Goal: Task Accomplishment & Management: Use online tool/utility

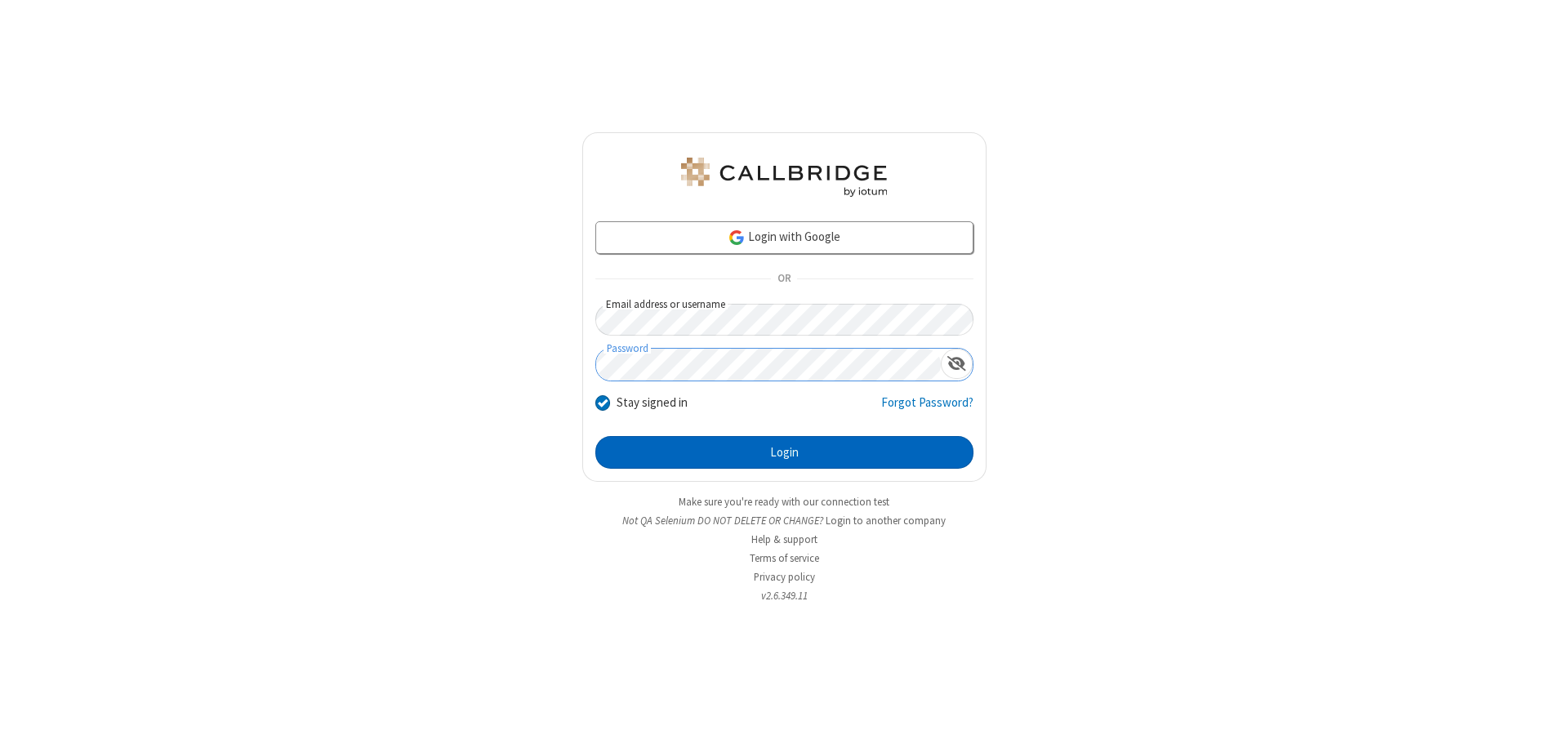
click at [784, 452] on button "Login" at bounding box center [784, 452] width 378 height 33
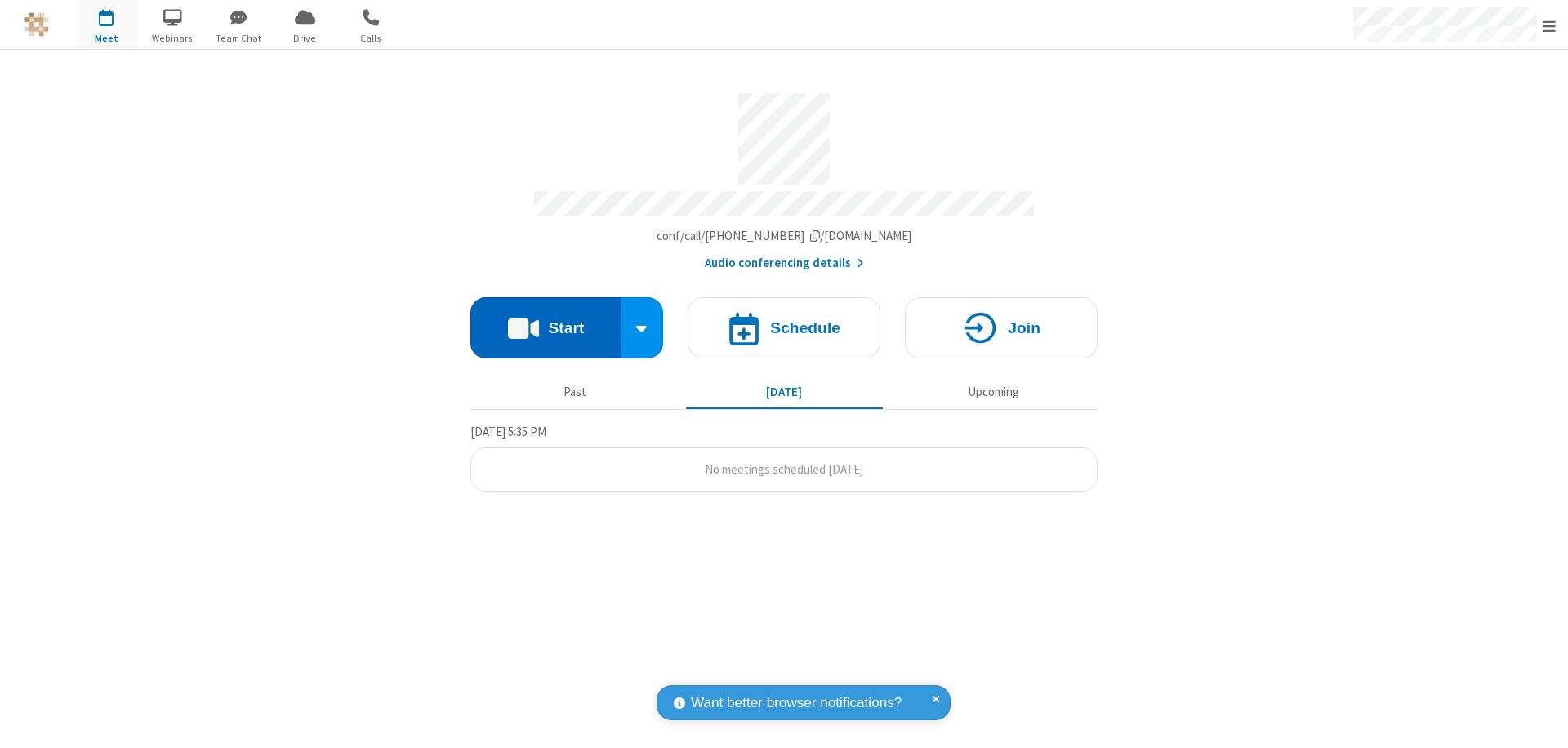
click at [546, 320] on button "Start" at bounding box center [546, 327] width 151 height 61
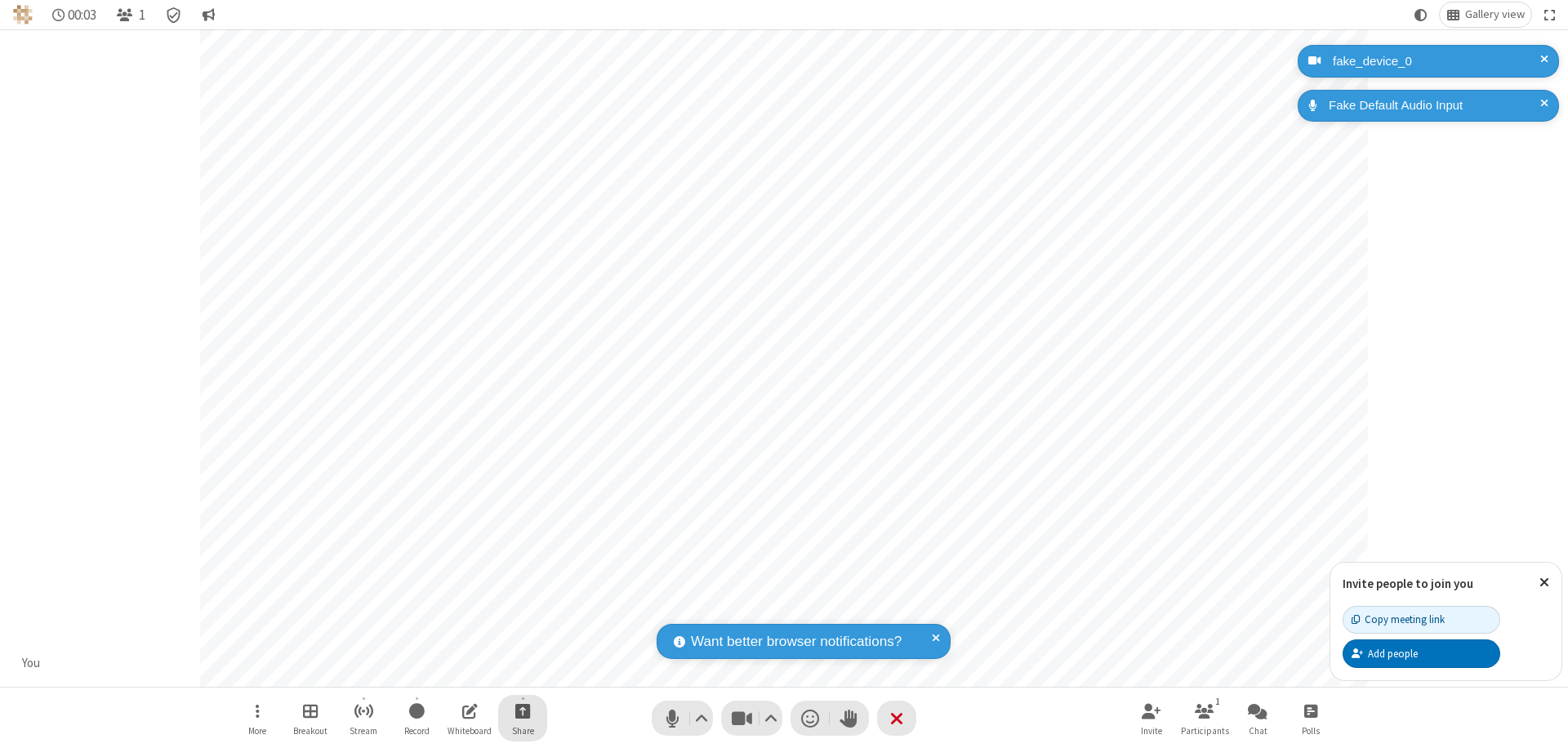
click at [523, 710] on span "Start sharing" at bounding box center [523, 710] width 16 height 20
click at [456, 671] on span "Share my screen" at bounding box center [456, 672] width 19 height 14
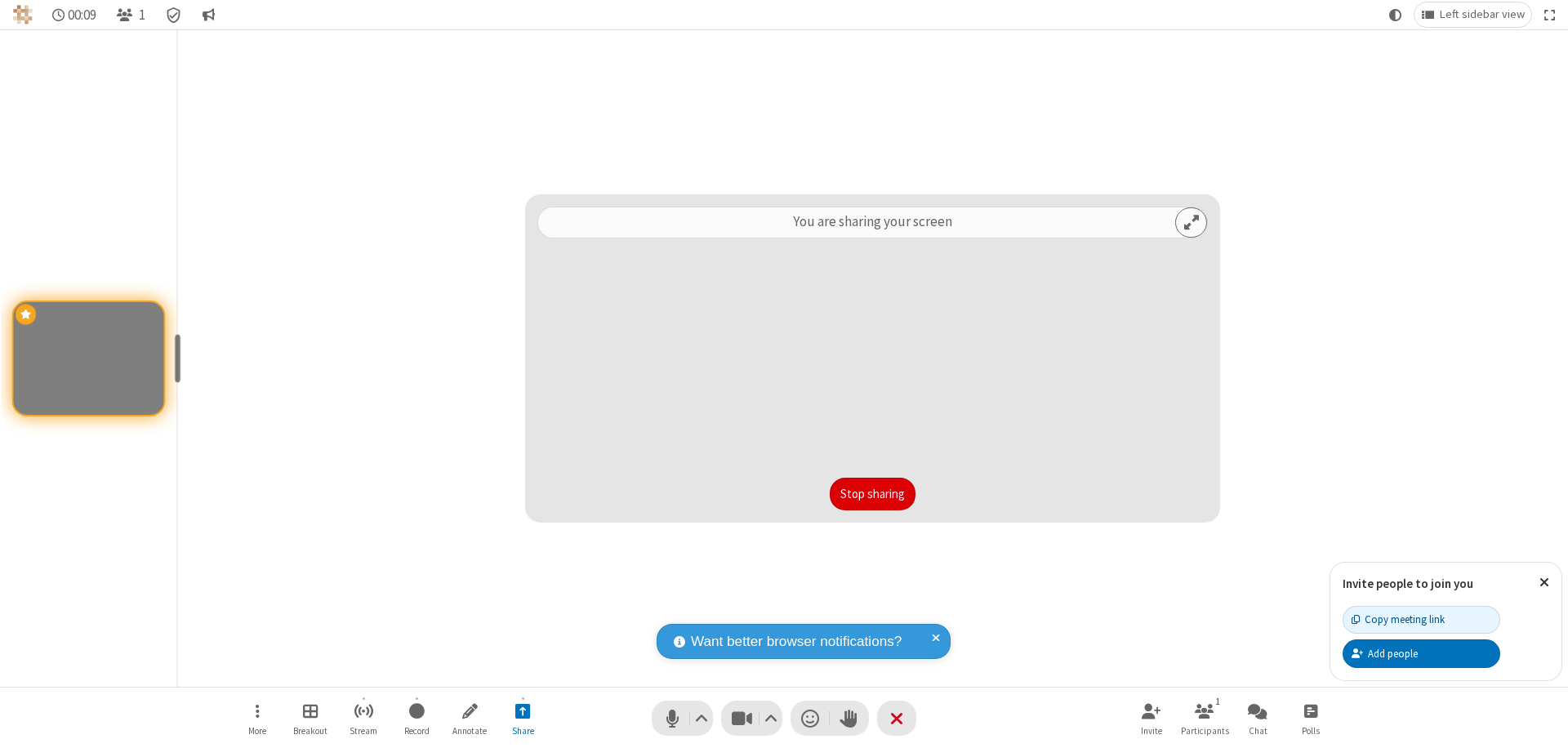
click at [872, 494] on button "Stop sharing" at bounding box center [873, 493] width 86 height 33
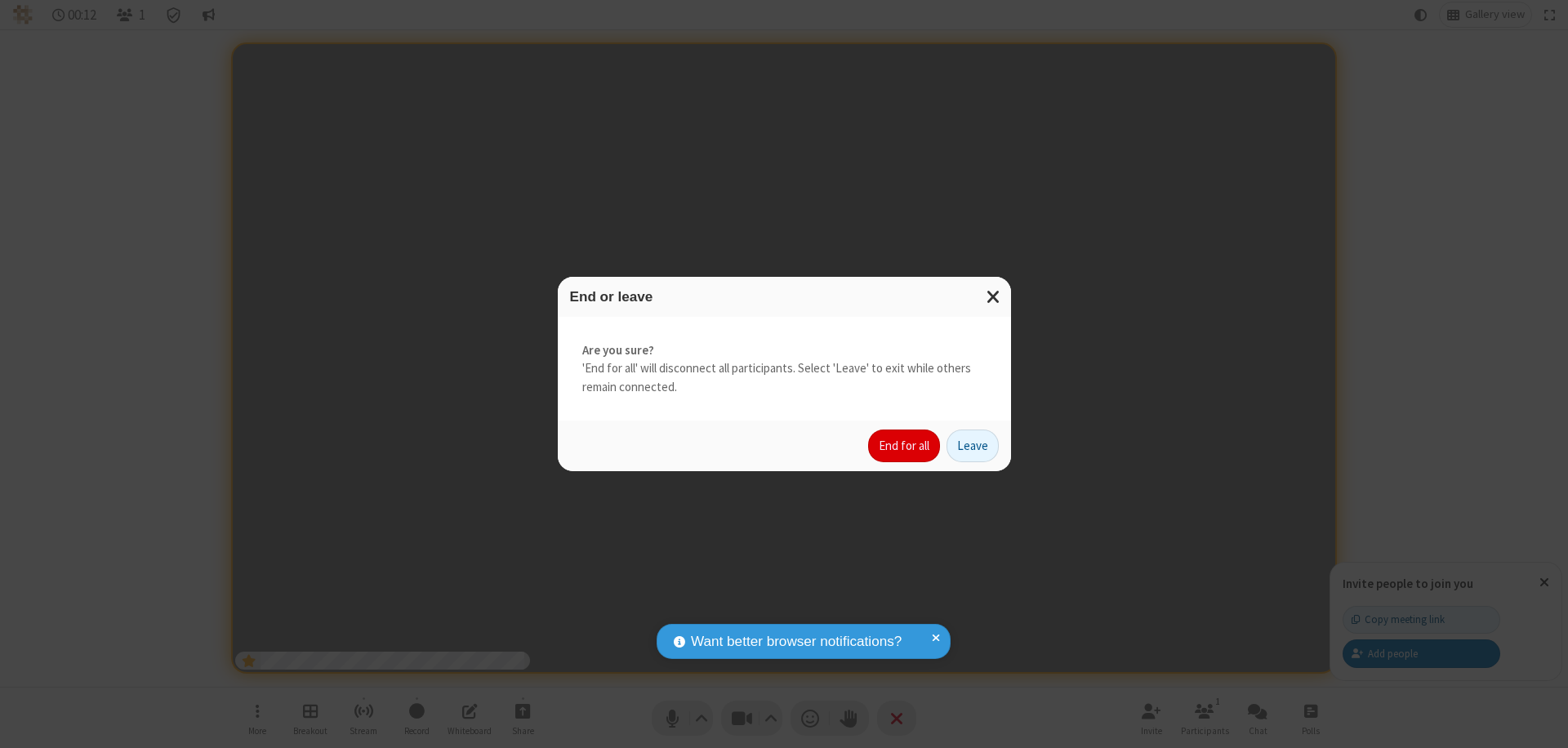
click at [905, 446] on button "End for all" at bounding box center [904, 445] width 72 height 33
